Goal: Information Seeking & Learning: Find contact information

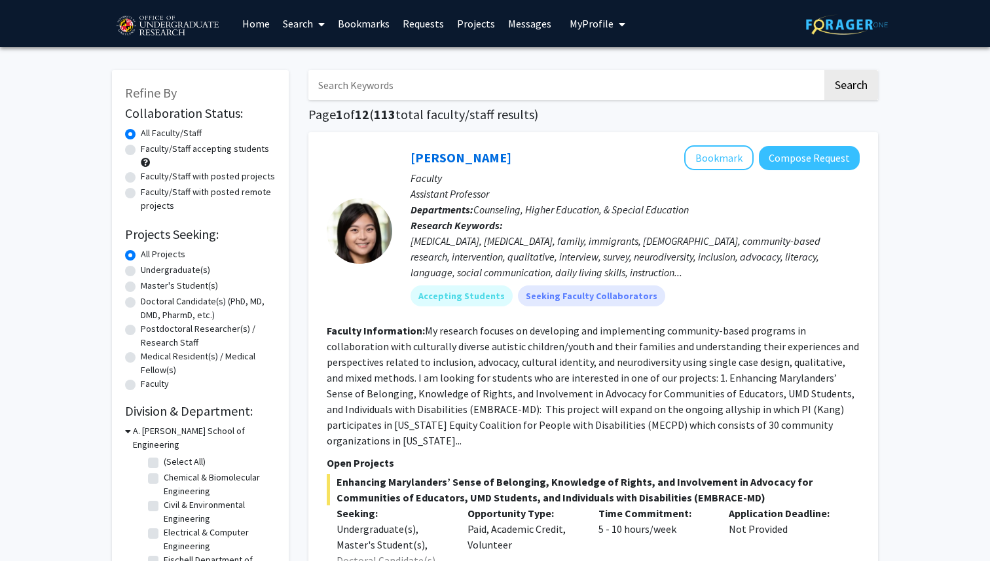
click at [570, 25] on span "My Profile" at bounding box center [592, 23] width 44 height 13
click at [254, 17] on link "Home" at bounding box center [256, 24] width 41 height 46
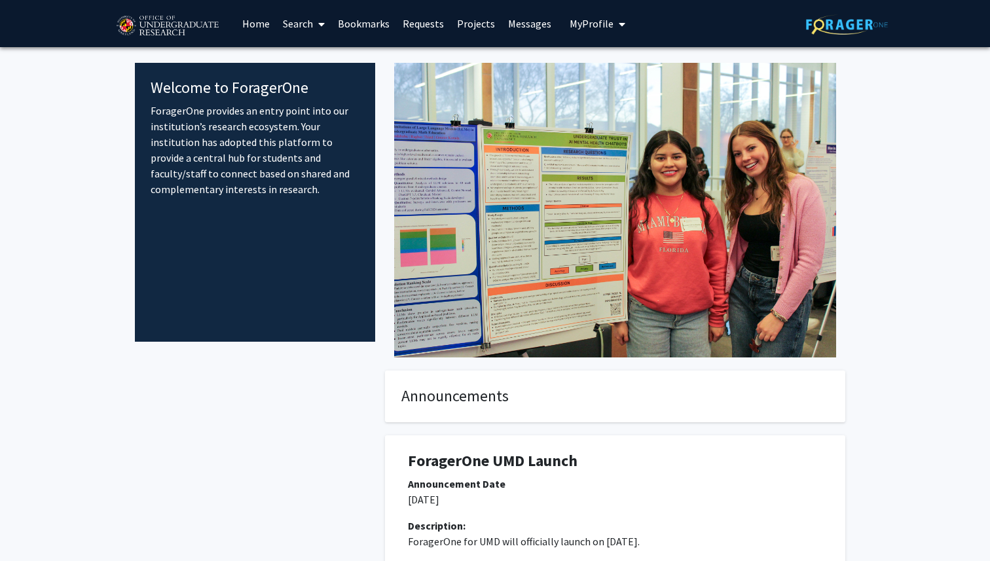
click at [613, 19] on span "My profile dropdown to access profile and logout" at bounding box center [619, 24] width 12 height 46
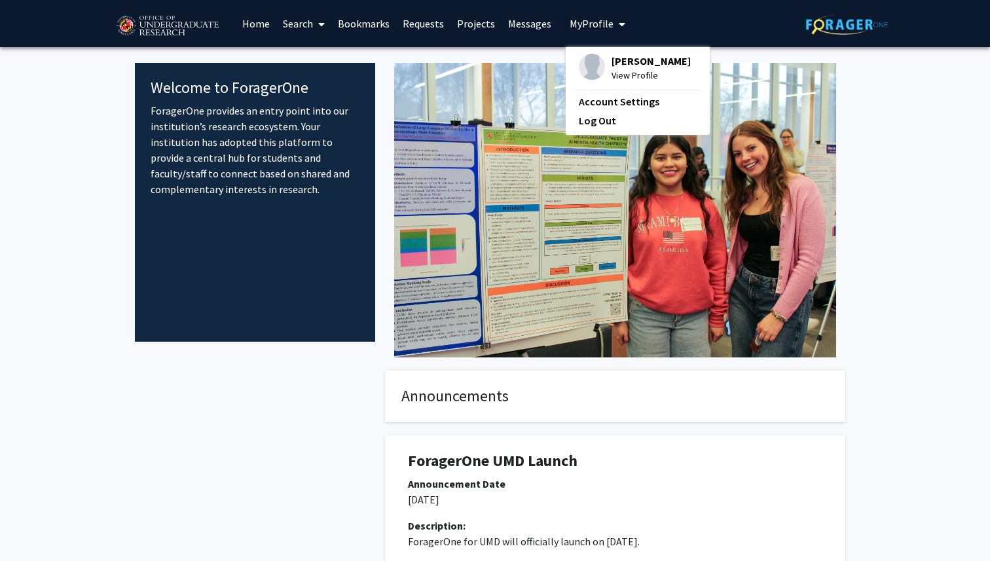
click at [860, 25] on img at bounding box center [847, 24] width 82 height 20
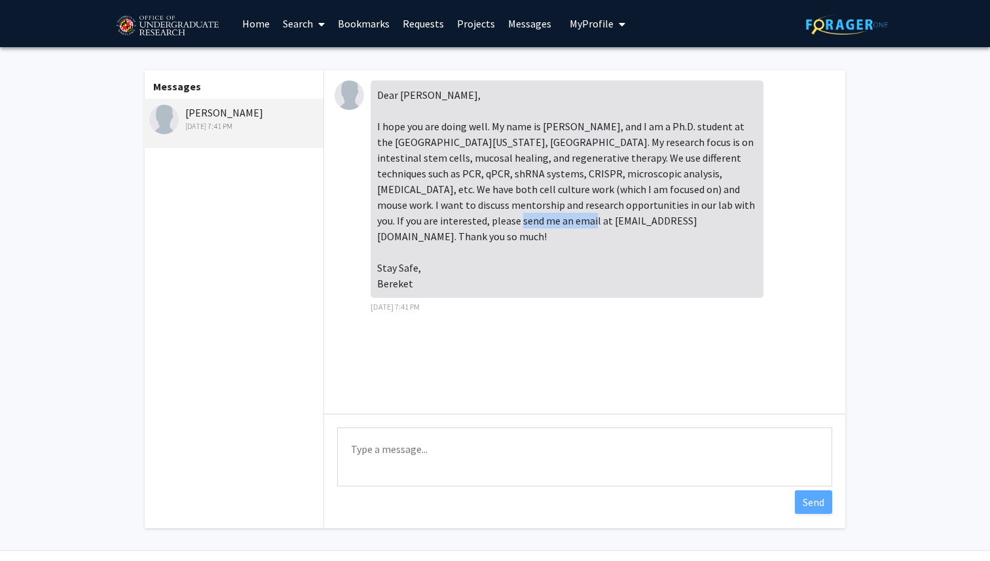
drag, startPoint x: 467, startPoint y: 221, endPoint x: 551, endPoint y: 224, distance: 83.9
click at [551, 223] on div "Dear [PERSON_NAME], I hope you are doing well. My name is [PERSON_NAME], and I …" at bounding box center [567, 189] width 393 height 217
copy div "[EMAIL_ADDRESS][DOMAIN_NAME]"
click at [470, 293] on div "Dear [PERSON_NAME], I hope you are doing well. My name is [PERSON_NAME], and I …" at bounding box center [567, 197] width 393 height 233
drag, startPoint x: 378, startPoint y: 206, endPoint x: 545, endPoint y: 208, distance: 167.6
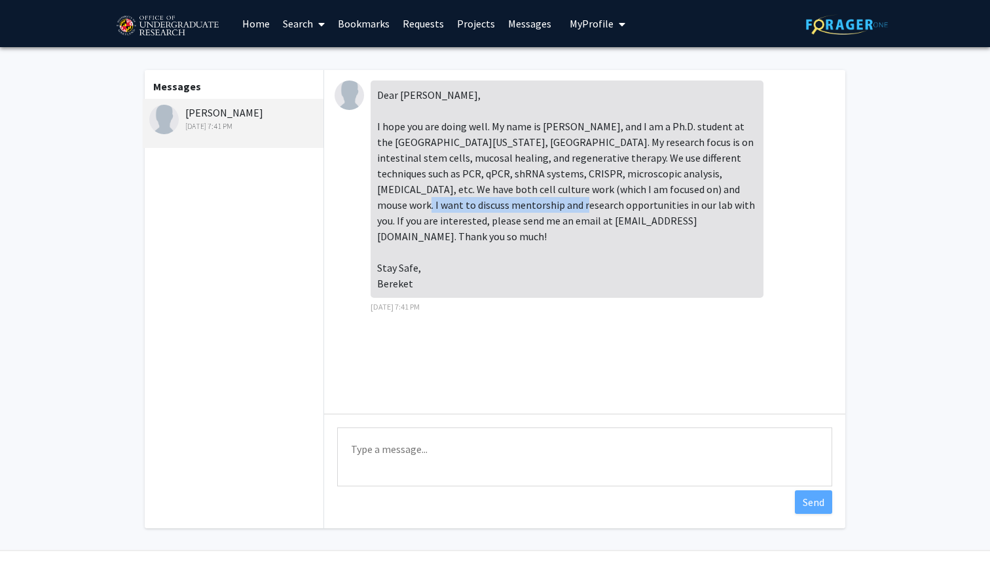
click at [545, 208] on div "Dear Kayla, I hope you are doing well. My name is Bereket, and I am a Ph.D. stu…" at bounding box center [567, 189] width 393 height 217
click at [550, 208] on div "Dear Kayla, I hope you are doing well. My name is Bereket, and I am a Ph.D. stu…" at bounding box center [567, 189] width 393 height 217
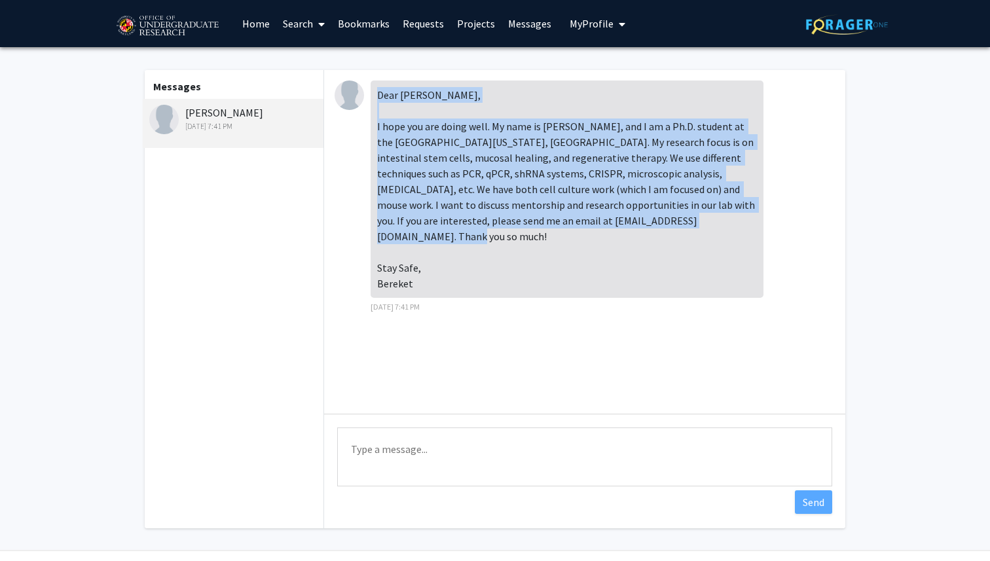
drag, startPoint x: 378, startPoint y: 91, endPoint x: 422, endPoint y: 266, distance: 180.4
click at [422, 266] on div "Dear Kayla, I hope you are doing well. My name is Bereket, and I am a Ph.D. stu…" at bounding box center [567, 189] width 393 height 217
copy div "Dear Kayla, I hope you are doing well. My name is Bereket, and I am a Ph.D. stu…"
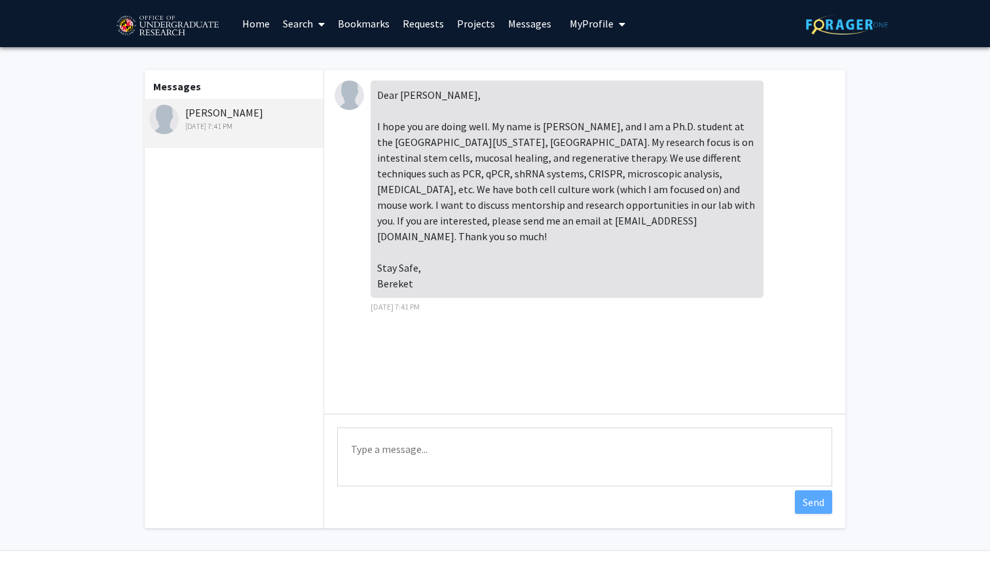
click at [520, 302] on div "Dear Kayla, I hope you are doing well. My name is Bereket, and I am a Ph.D. stu…" at bounding box center [585, 201] width 500 height 241
drag, startPoint x: 626, startPoint y: 141, endPoint x: 564, endPoint y: 160, distance: 64.6
click at [564, 160] on div "Dear Kayla, I hope you are doing well. My name is Bereket, and I am a Ph.D. stu…" at bounding box center [567, 189] width 393 height 217
copy div "on intestinal stem cells, mucosal healing, and regenerative therapy."
click at [260, 22] on link "Home" at bounding box center [256, 24] width 41 height 46
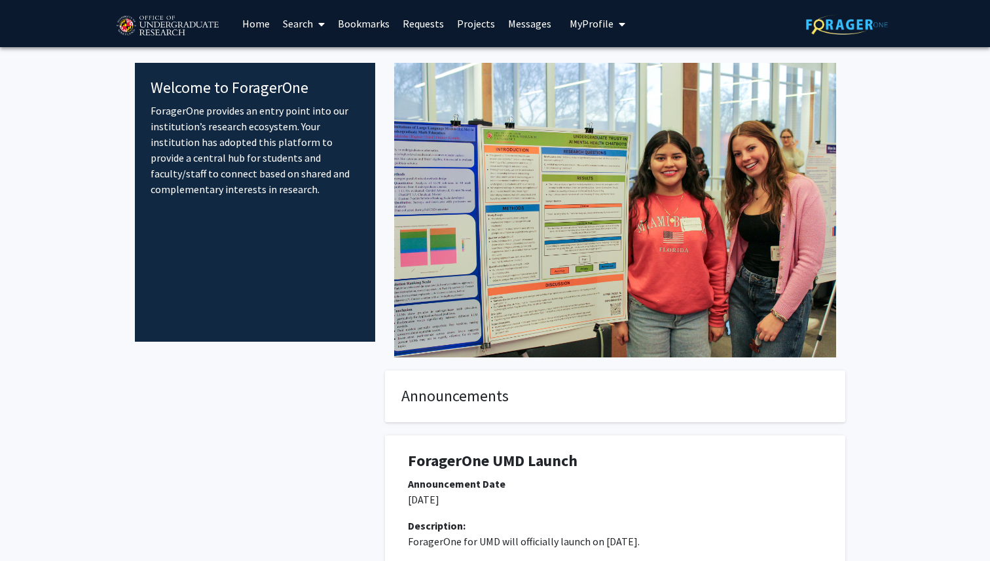
click at [504, 23] on link "Messages" at bounding box center [529, 24] width 56 height 46
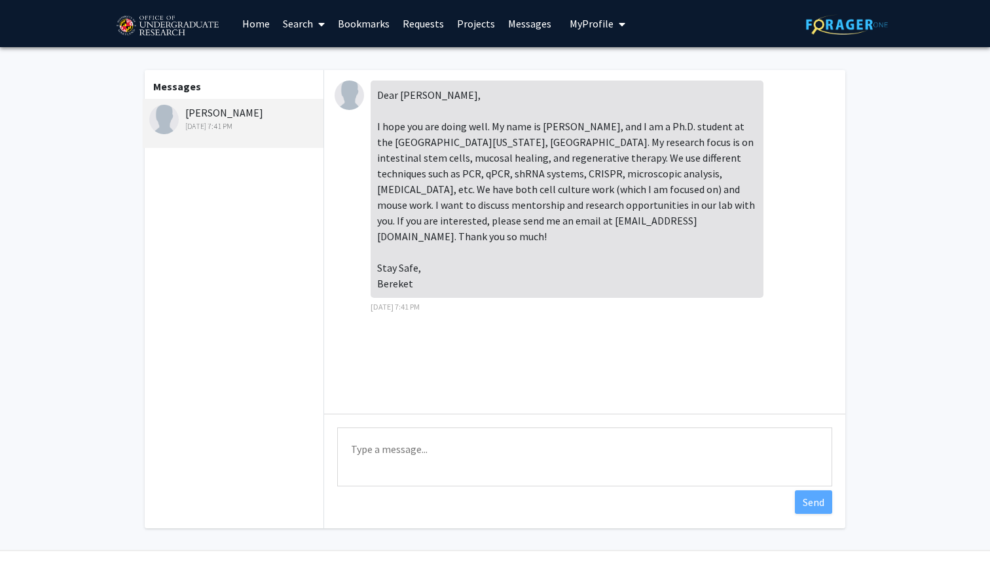
click at [424, 26] on link "Requests" at bounding box center [423, 24] width 54 height 46
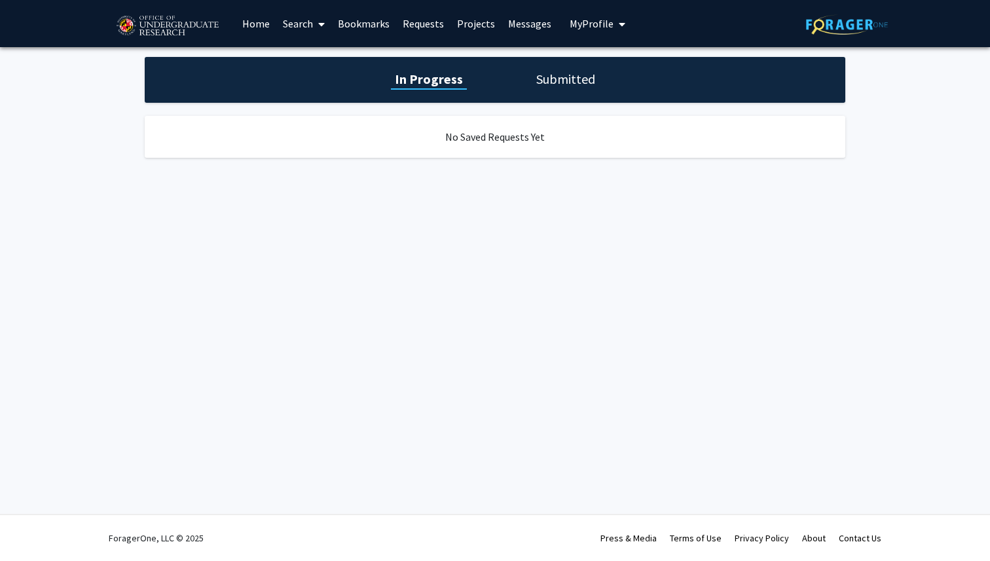
click at [245, 24] on link "Home" at bounding box center [256, 24] width 41 height 46
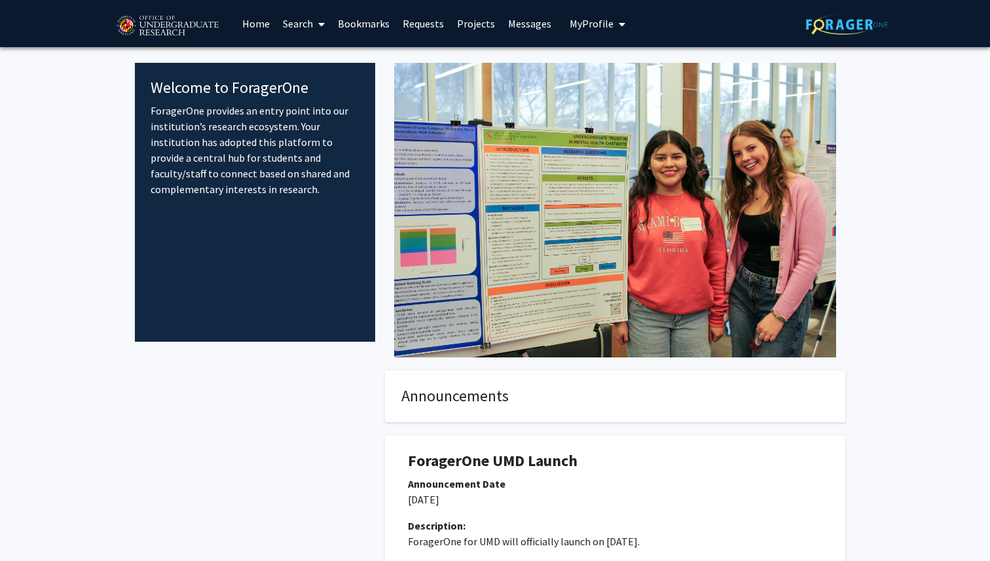
click at [606, 27] on span "My Profile" at bounding box center [592, 23] width 44 height 13
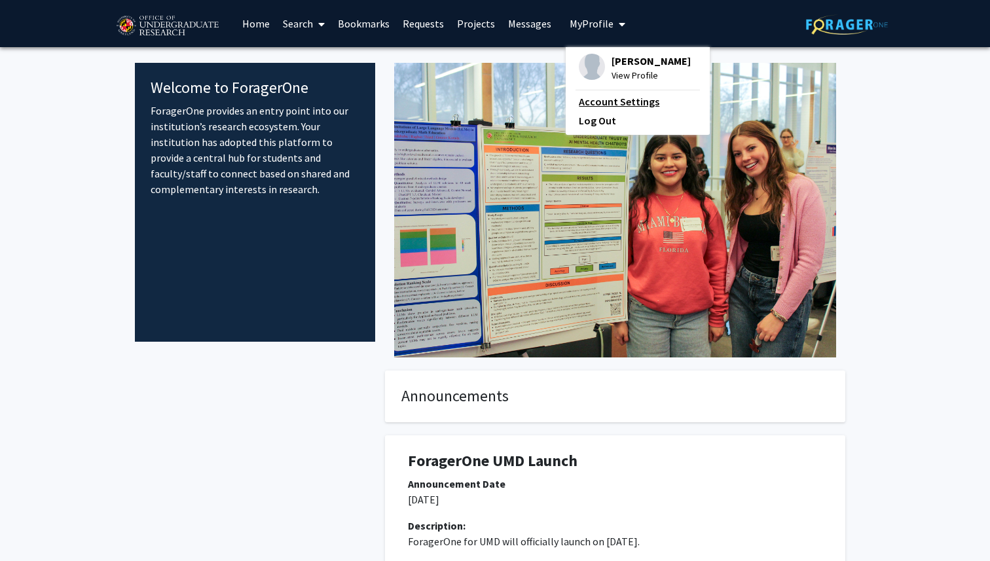
click at [607, 100] on link "Account Settings" at bounding box center [638, 102] width 118 height 16
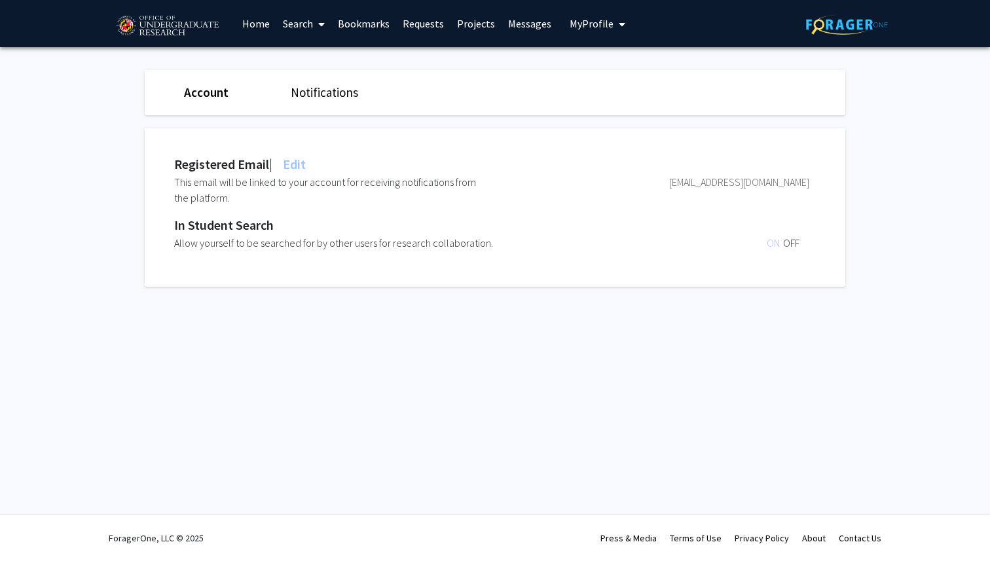
click at [590, 22] on span "My Profile" at bounding box center [592, 23] width 44 height 13
click at [587, 69] on img at bounding box center [592, 67] width 26 height 26
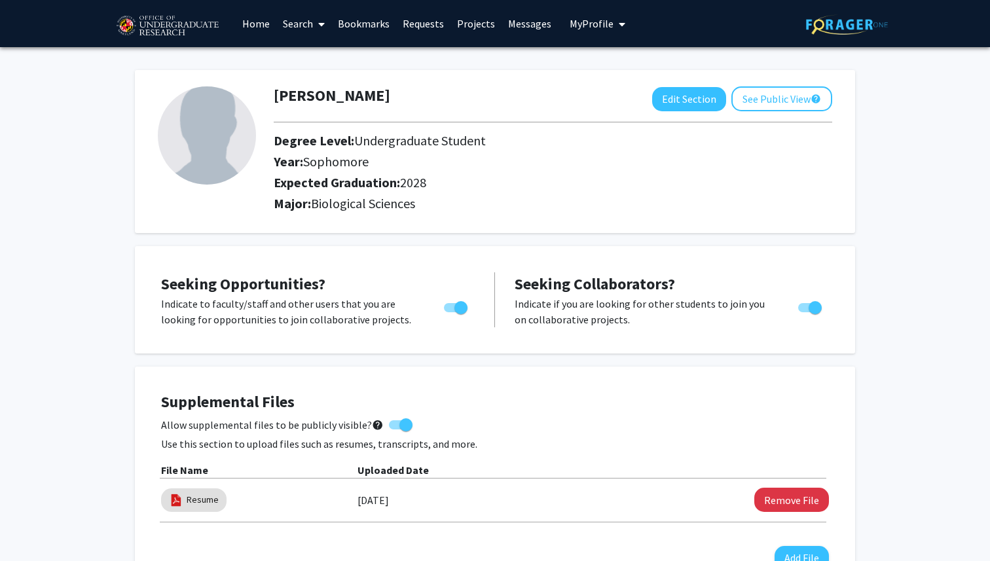
click at [316, 21] on span at bounding box center [319, 24] width 12 height 46
click at [325, 60] on span "Faculty/Staff" at bounding box center [324, 60] width 96 height 26
